Goal: Task Accomplishment & Management: Complete application form

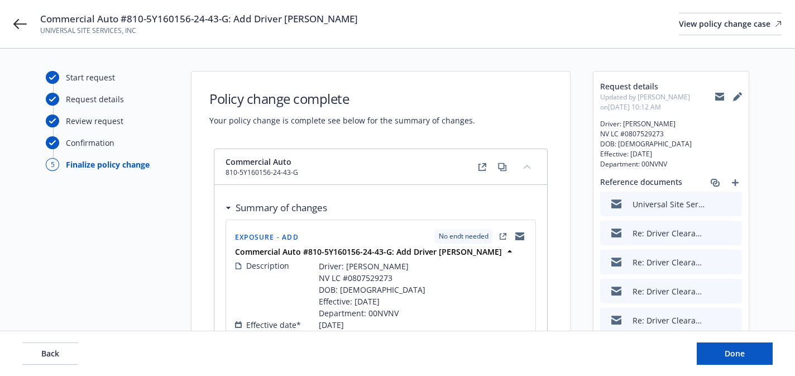
scroll to position [85, 0]
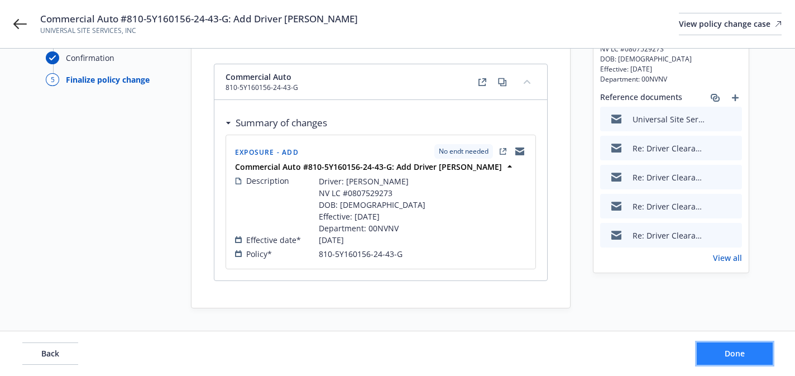
click at [737, 354] on span "Done" at bounding box center [734, 353] width 20 height 11
